Goal: Task Accomplishment & Management: Complete application form

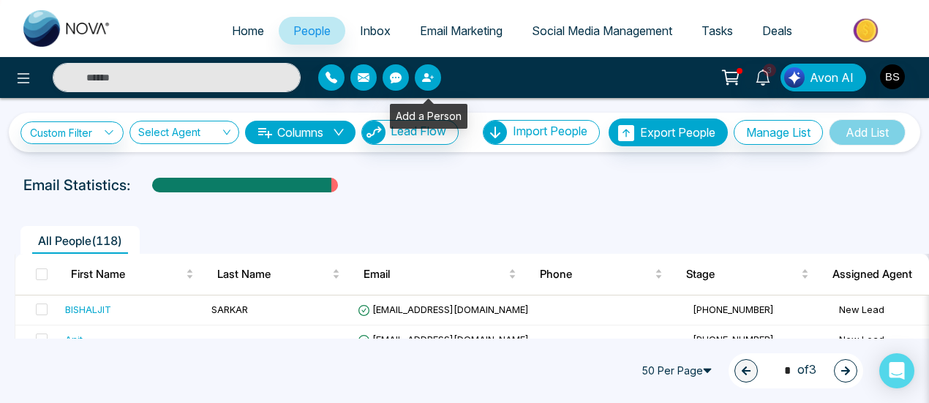
click at [420, 78] on button "button" at bounding box center [428, 77] width 26 height 26
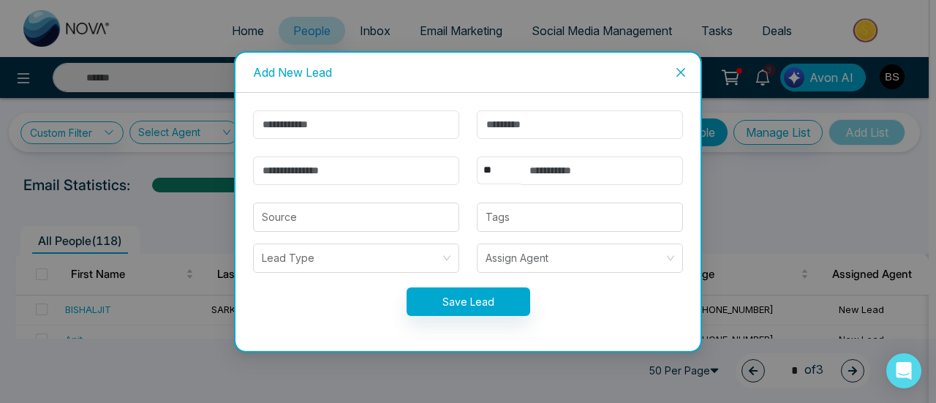
click at [690, 72] on span "Close" at bounding box center [681, 73] width 40 height 40
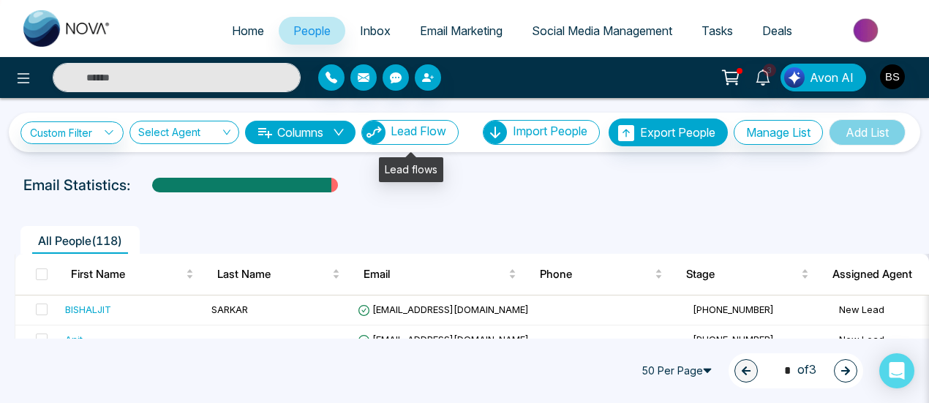
click at [442, 134] on span "Lead Flow" at bounding box center [419, 131] width 56 height 15
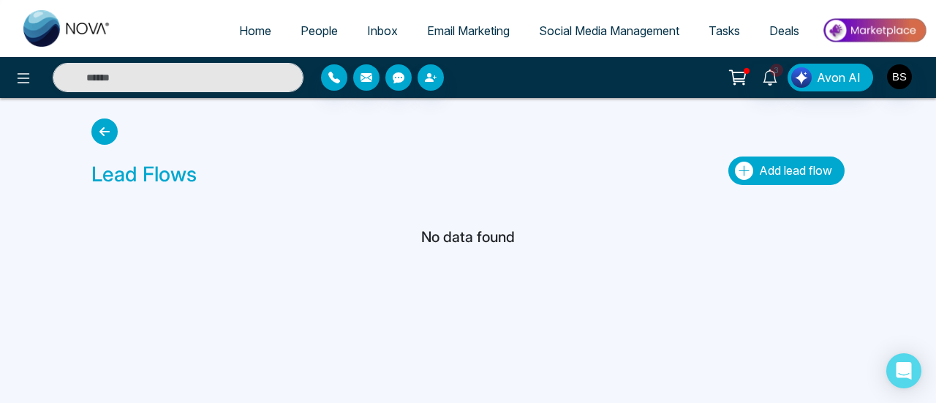
click at [786, 159] on button "Add lead flow" at bounding box center [787, 171] width 116 height 29
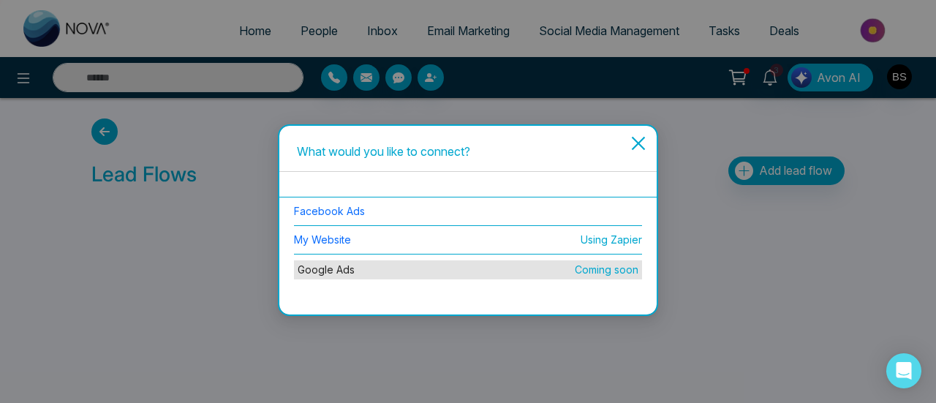
click at [635, 158] on span "Close" at bounding box center [639, 152] width 26 height 40
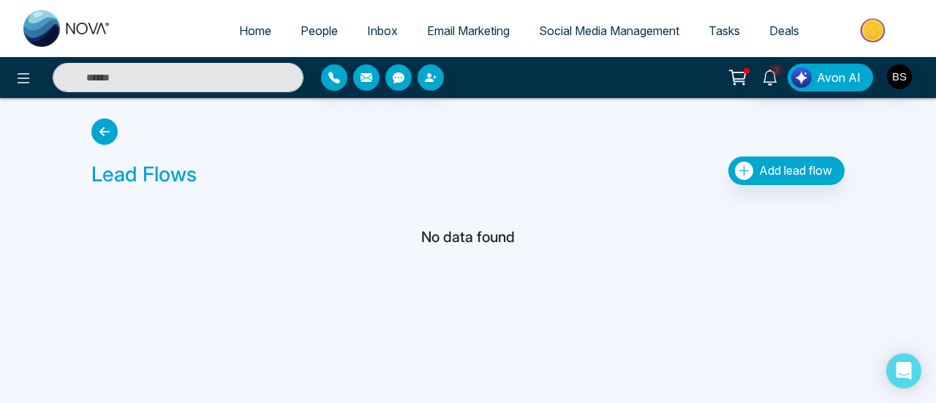
click at [252, 29] on span "Home" at bounding box center [255, 30] width 32 height 15
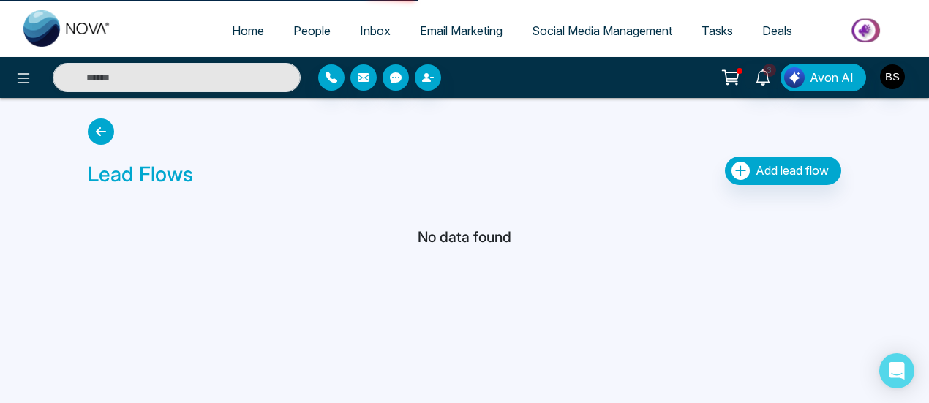
select select "*"
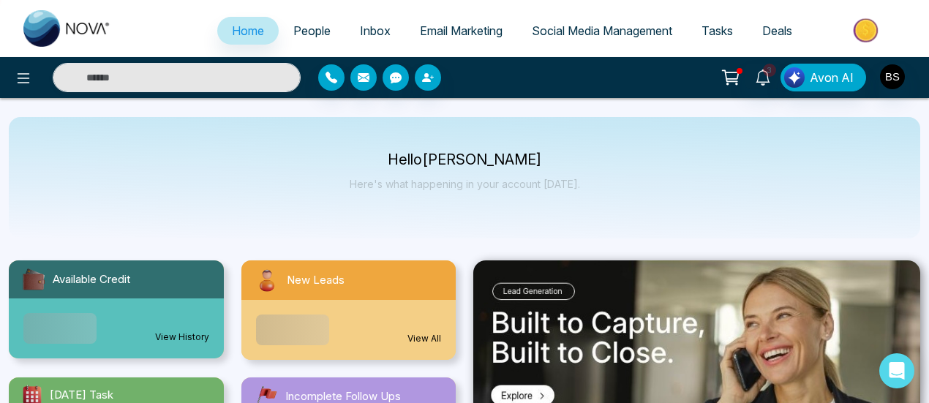
click at [304, 39] on link "People" at bounding box center [312, 31] width 67 height 28
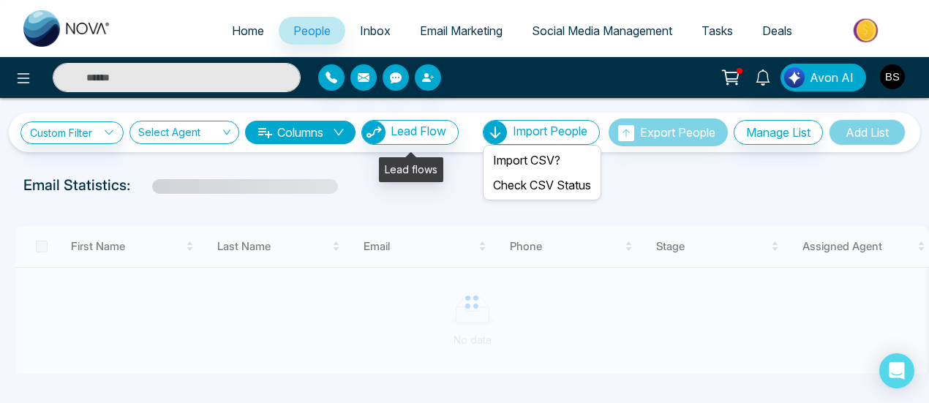
click at [549, 137] on span "Import People" at bounding box center [550, 131] width 75 height 15
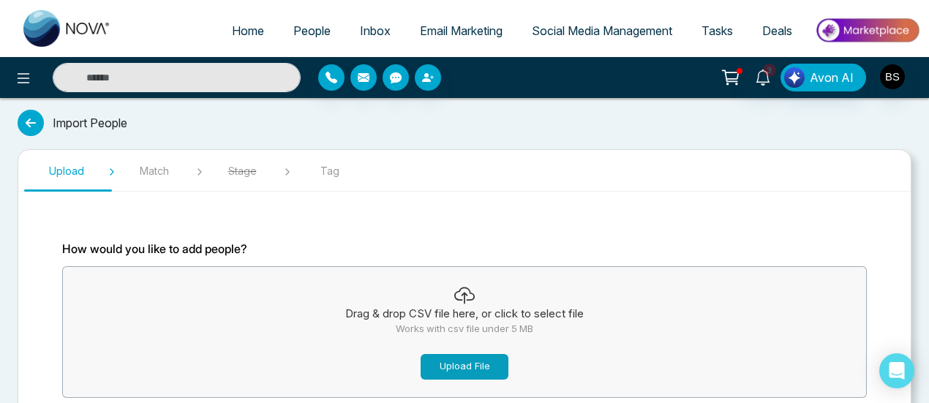
click at [483, 371] on button "Upload File" at bounding box center [465, 367] width 88 height 26
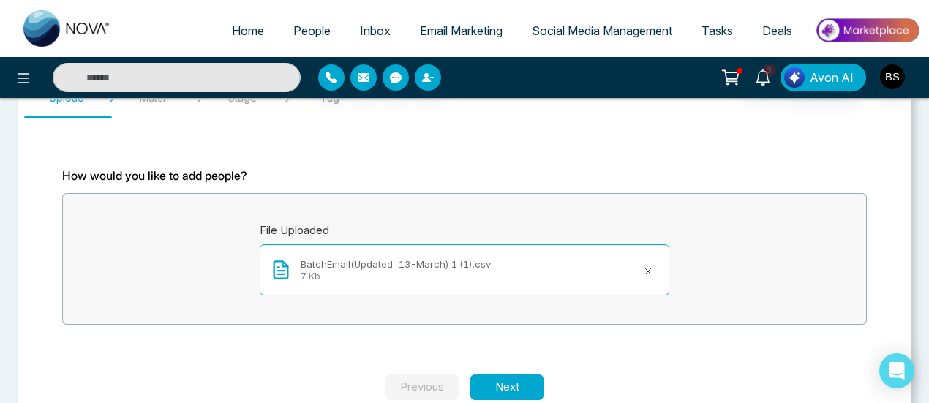
scroll to position [105, 0]
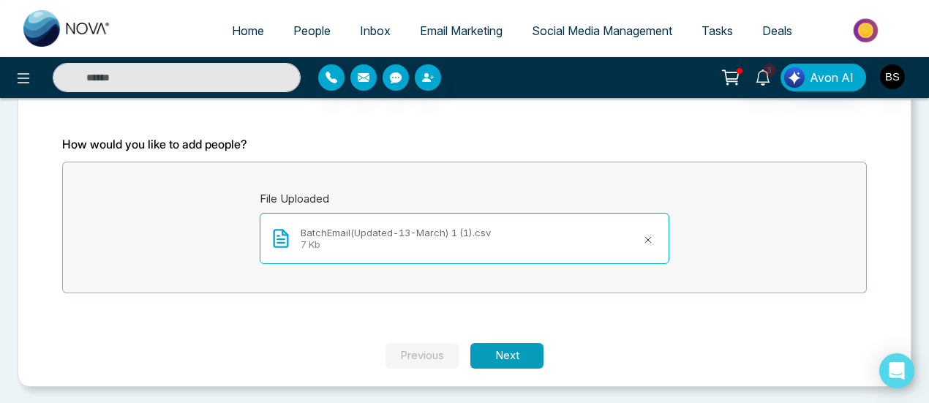
click at [509, 356] on button "Next" at bounding box center [506, 356] width 73 height 26
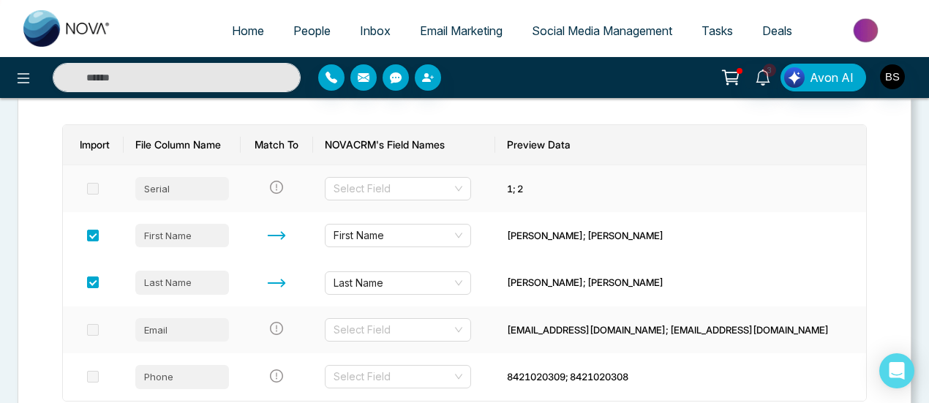
scroll to position [300, 0]
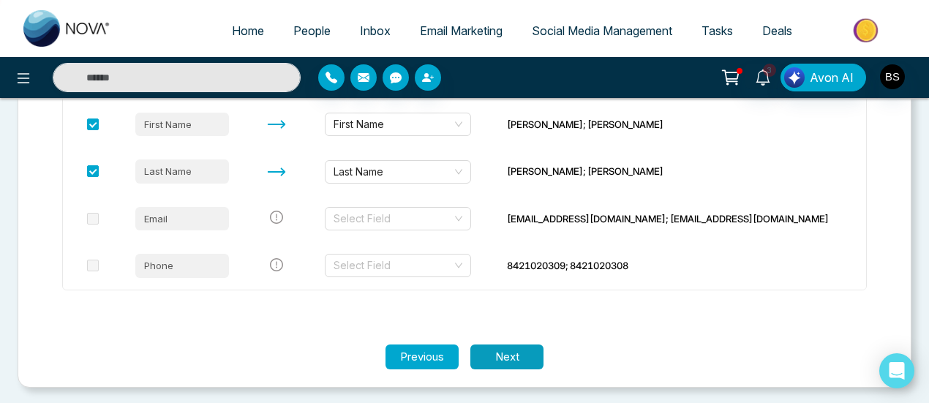
click at [531, 347] on button "Next" at bounding box center [506, 358] width 73 height 26
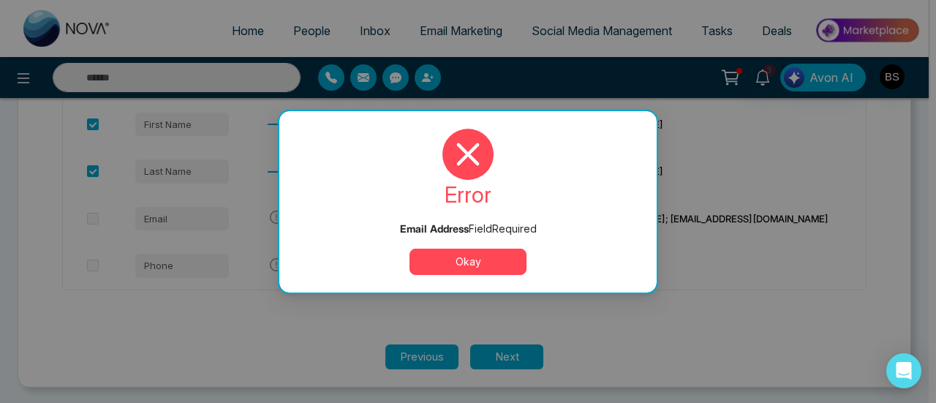
click at [502, 252] on button "Okay" at bounding box center [468, 262] width 117 height 26
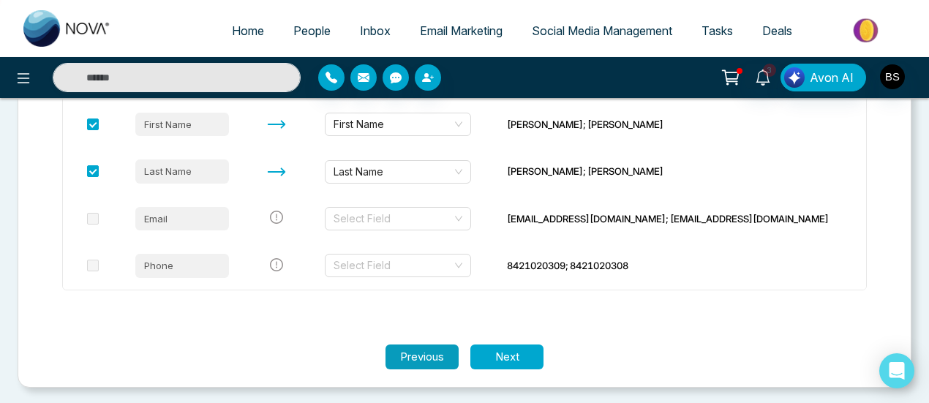
click at [445, 348] on button "Previous" at bounding box center [422, 358] width 73 height 26
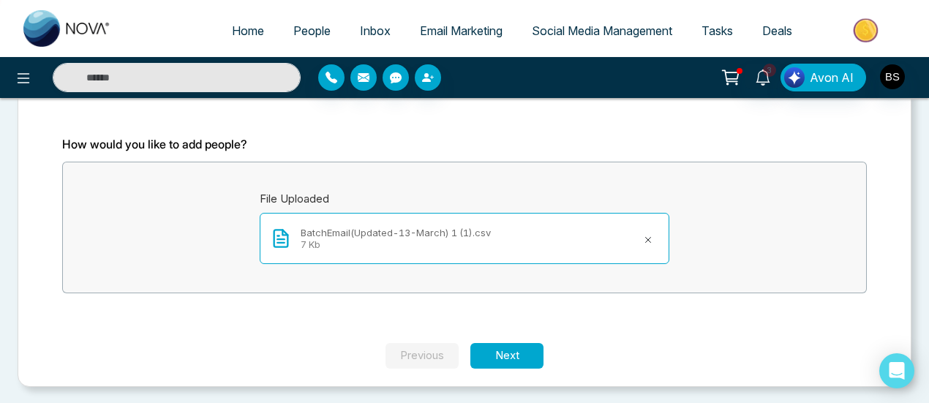
click at [552, 236] on div "BatchEmail(Updated-13-March) 1 (1).csv 7 Kb" at bounding box center [465, 238] width 410 height 51
click at [644, 239] on icon at bounding box center [648, 240] width 12 height 12
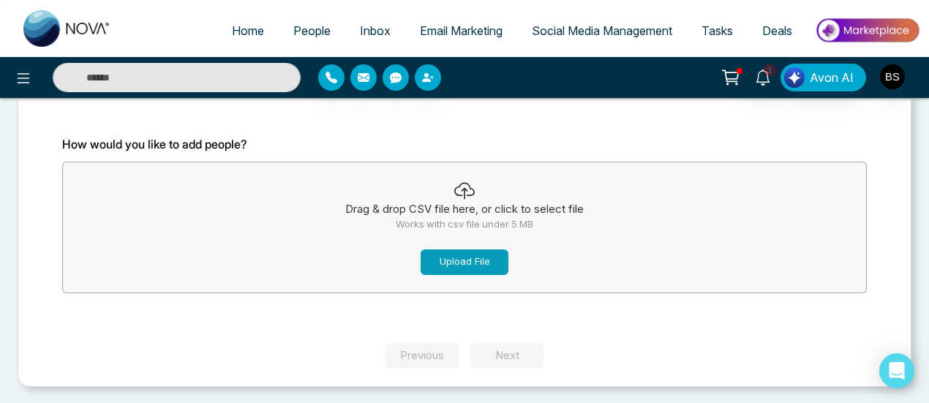
click at [467, 269] on button "Upload File" at bounding box center [465, 262] width 88 height 26
